Goal: Information Seeking & Learning: Understand process/instructions

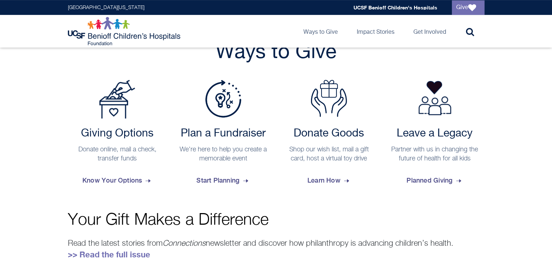
scroll to position [275, 0]
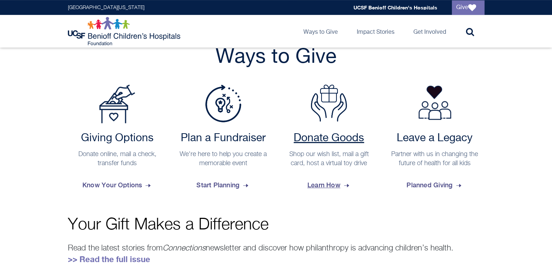
click at [324, 184] on span "Learn How" at bounding box center [328, 185] width 43 height 20
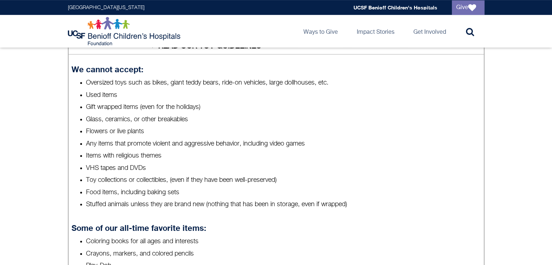
scroll to position [313, 0]
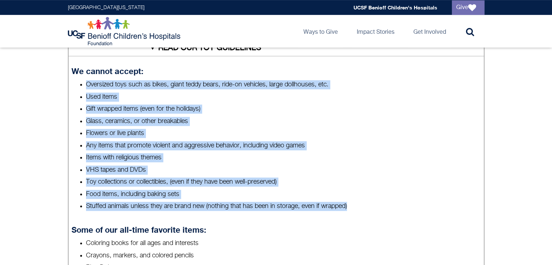
drag, startPoint x: 77, startPoint y: 85, endPoint x: 364, endPoint y: 200, distance: 309.2
click at [364, 200] on ul "Oversized toys such as bikes, giant teddy bears, ride-on vehicles, large dollho…" at bounding box center [275, 145] width 409 height 131
copy ul "Oversized toys such as bikes, giant teddy bears, ride-on vehicles, large dollho…"
click at [394, 107] on li "Gift wrapped items (even for the holidays)" at bounding box center [283, 108] width 394 height 9
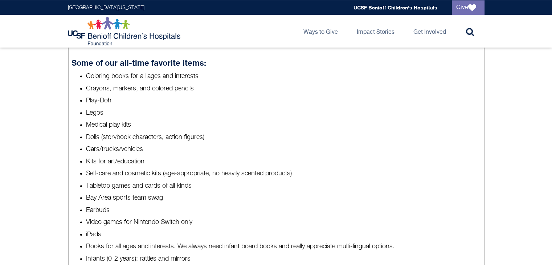
scroll to position [482, 0]
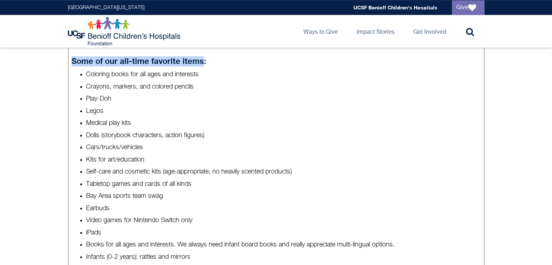
drag, startPoint x: 72, startPoint y: 61, endPoint x: 202, endPoint y: 61, distance: 130.2
click at [202, 61] on strong "Some of our all-time favorite items:" at bounding box center [138, 60] width 135 height 9
copy strong "Some of our all-time favorite items"
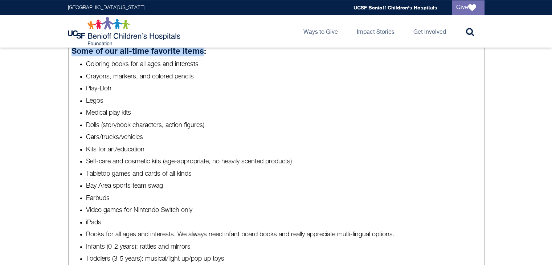
scroll to position [475, 0]
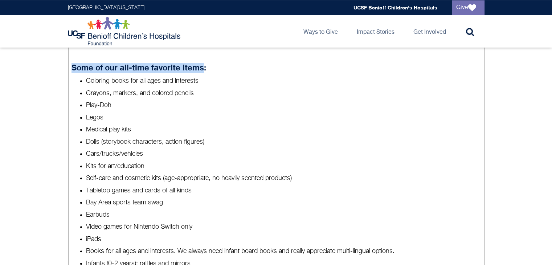
drag, startPoint x: 87, startPoint y: 79, endPoint x: 220, endPoint y: 141, distance: 147.0
click at [220, 141] on ul "Coloring books for all ages and interests Crayons, markers, and colored pencils…" at bounding box center [275, 185] width 409 height 216
copy ul "Coloring books for all ages and interests Crayons, markers, and colored pencils…"
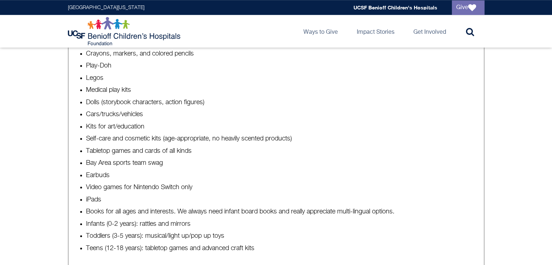
scroll to position [522, 0]
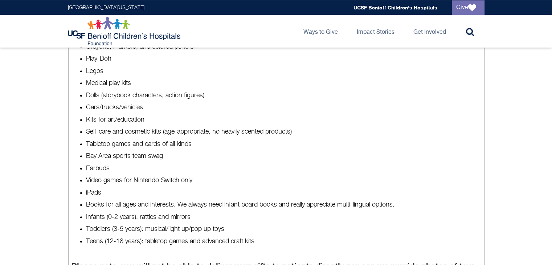
click at [86, 107] on li "Cars/trucks/vehicles" at bounding box center [283, 107] width 394 height 9
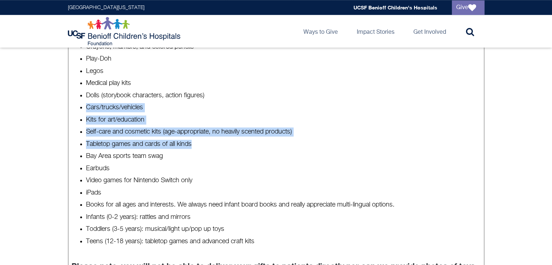
drag, startPoint x: 86, startPoint y: 107, endPoint x: 193, endPoint y: 143, distance: 113.2
click at [193, 143] on ul "Coloring books for all ages and interests Crayons, markers, and colored pencils…" at bounding box center [275, 138] width 409 height 216
copy ul "Cars/trucks/vehicles Kits for art/education Self-care and cosmetic kits (age-ap…"
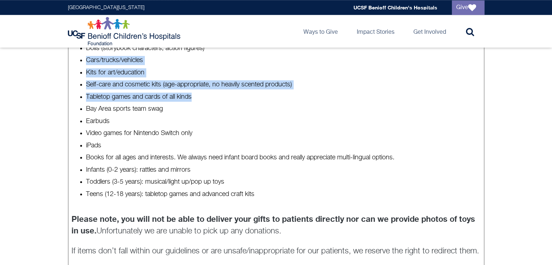
scroll to position [567, 0]
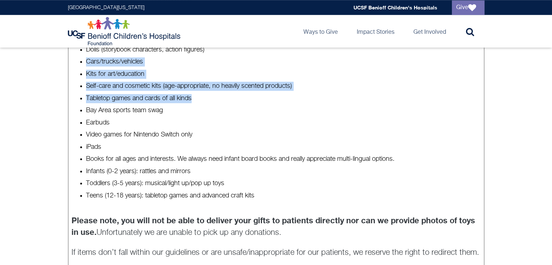
click at [86, 94] on li "Tabletop games and cards of all kinds" at bounding box center [283, 98] width 394 height 9
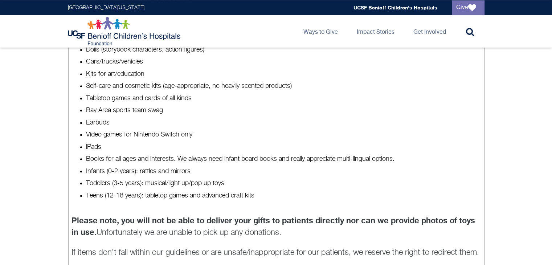
click at [86, 86] on li "Self-care and cosmetic kits (age-appropriate, no heavily scented products)" at bounding box center [283, 86] width 394 height 9
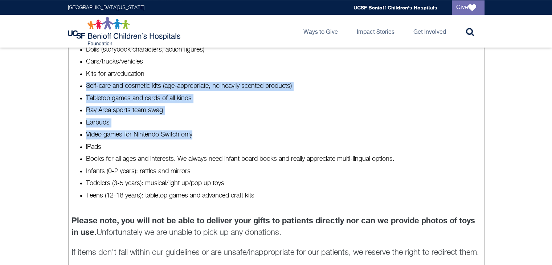
drag, startPoint x: 87, startPoint y: 85, endPoint x: 202, endPoint y: 135, distance: 126.0
click at [202, 135] on ul "Coloring books for all ages and interests Crayons, markers, and colored pencils…" at bounding box center [275, 92] width 409 height 216
copy ul "Self-care and cosmetic kits (age-appropriate, no heavily scented products) Tabl…"
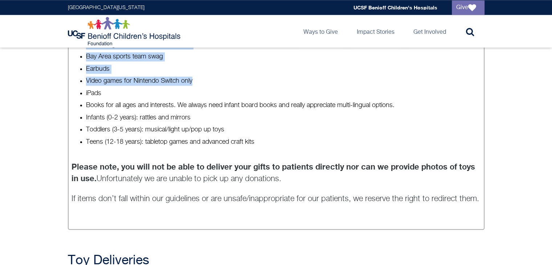
scroll to position [625, 0]
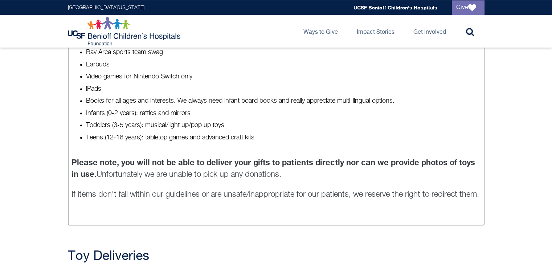
click at [132, 104] on li "Books for all ages and interests. We always need infant board books and really …" at bounding box center [283, 100] width 394 height 9
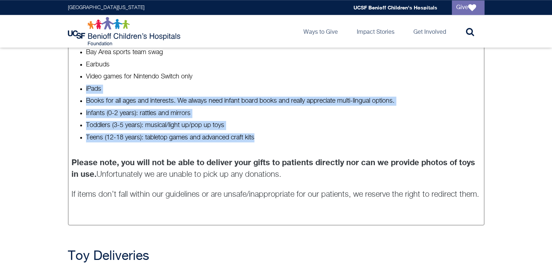
drag, startPoint x: 85, startPoint y: 89, endPoint x: 257, endPoint y: 136, distance: 178.6
click at [257, 136] on ul "Coloring books for all ages and interests Crayons, markers, and colored pencils…" at bounding box center [275, 34] width 409 height 216
copy ul "iPads Books for all ages and interests. We always need infant board books and r…"
